Goal: Find specific page/section

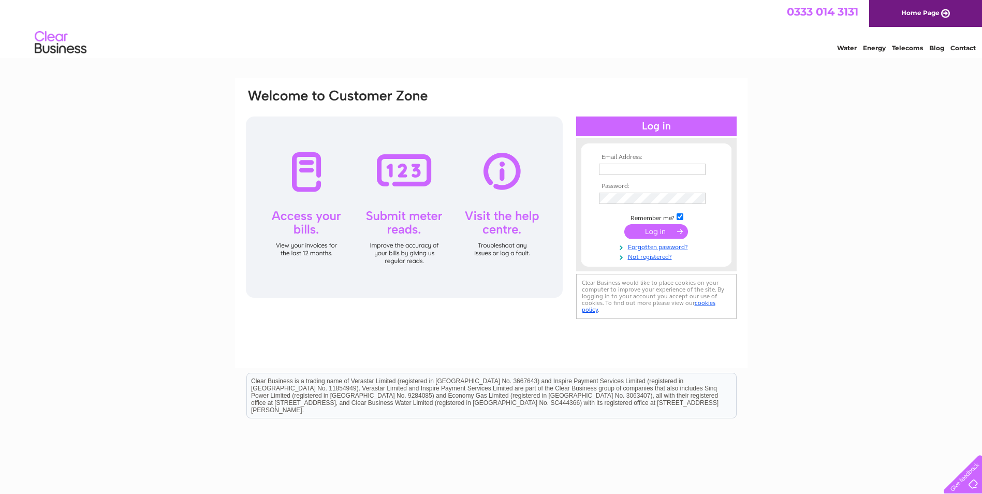
type input "neil@pleanprecast.com"
click at [650, 234] on input "submit" at bounding box center [656, 231] width 64 height 14
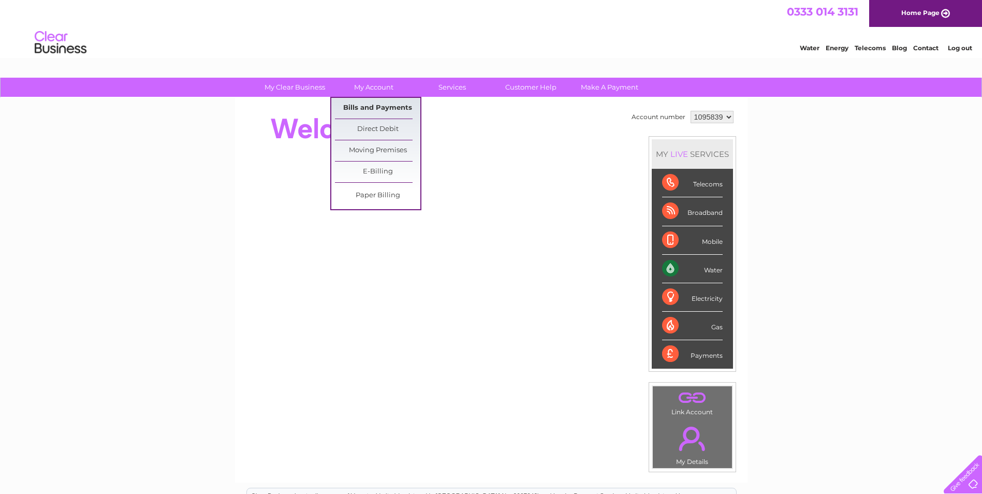
click at [378, 107] on link "Bills and Payments" at bounding box center [377, 108] width 85 height 21
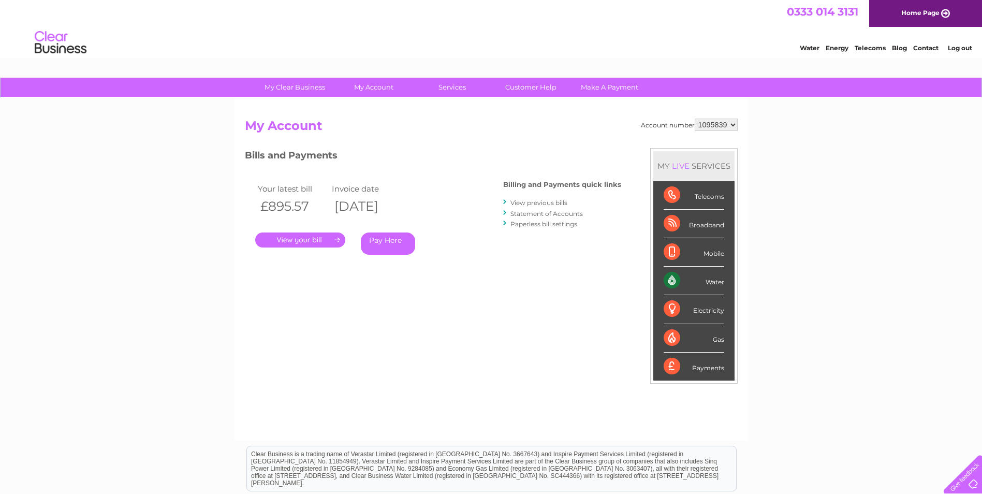
click at [325, 234] on link "." at bounding box center [300, 239] width 90 height 15
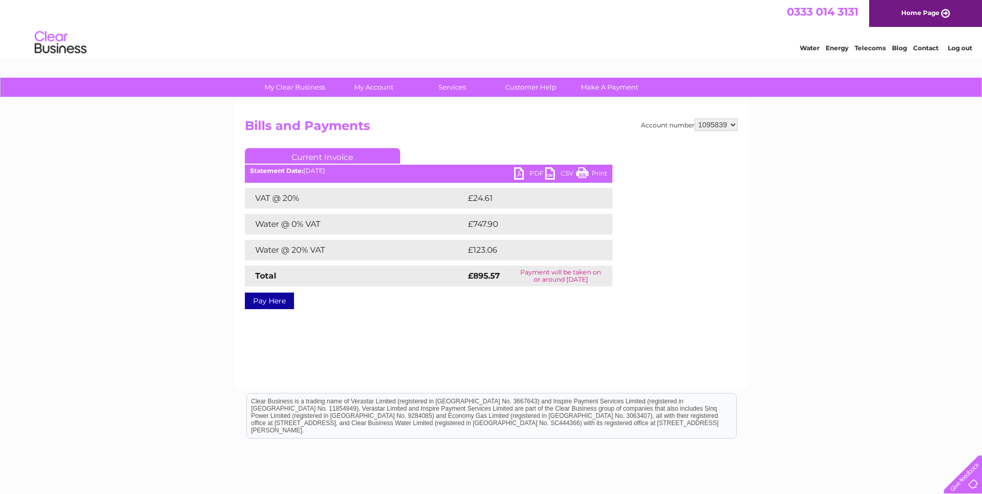
click at [594, 175] on link "Print" at bounding box center [591, 174] width 31 height 15
click at [531, 170] on link "PDF" at bounding box center [529, 174] width 31 height 15
